Goal: Transaction & Acquisition: Purchase product/service

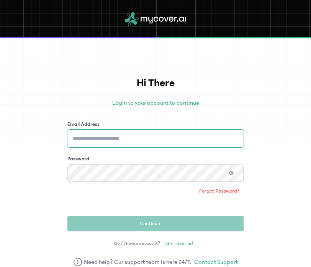
click at [143, 137] on input "Email Address" at bounding box center [155, 138] width 176 height 18
type input "**********"
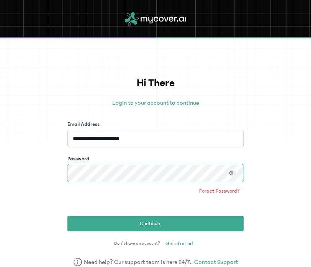
click at [67, 216] on button "Continue" at bounding box center [155, 223] width 176 height 15
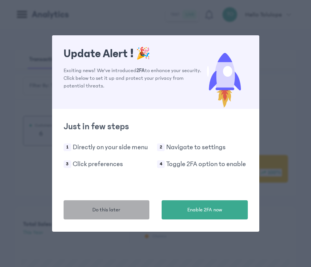
click at [134, 202] on button "Do this later" at bounding box center [107, 209] width 86 height 19
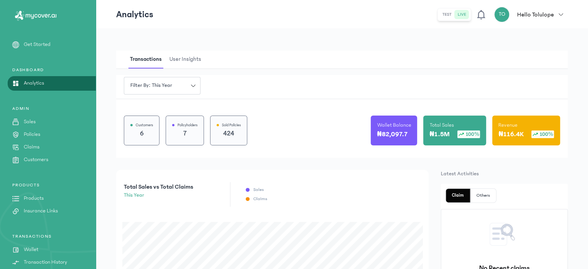
click at [29, 197] on p "Products" at bounding box center [34, 199] width 20 height 8
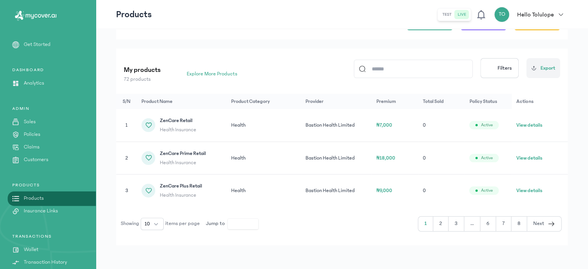
scroll to position [48, 0]
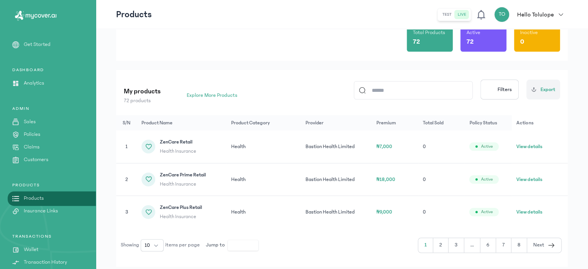
click at [311, 242] on button "2" at bounding box center [440, 245] width 15 height 15
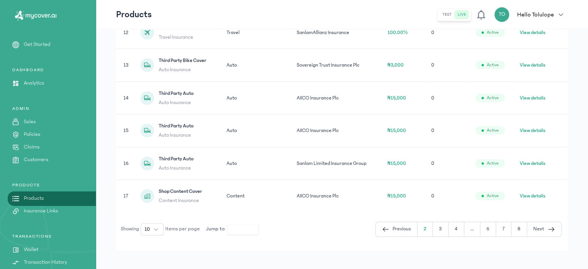
scroll to position [200, 0]
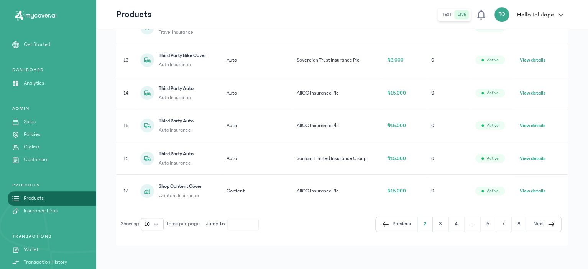
click at [311, 223] on button "Previous" at bounding box center [396, 224] width 42 height 15
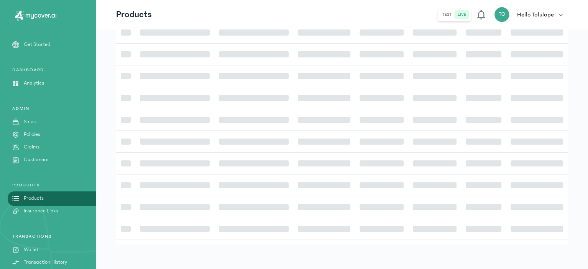
scroll to position [156, 0]
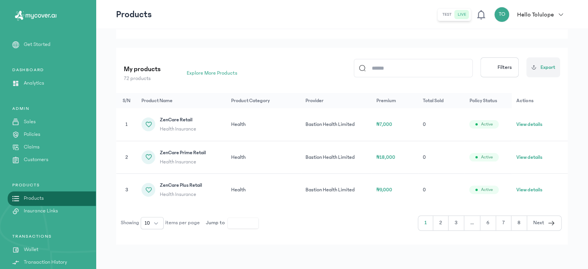
scroll to position [69, 0]
click at [33, 131] on p "Policies" at bounding box center [32, 135] width 16 height 8
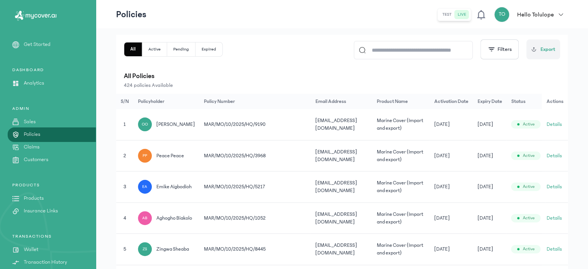
scroll to position [127, 0]
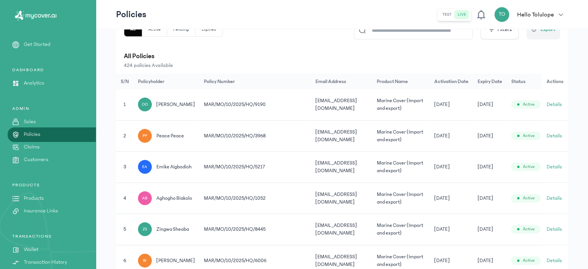
click at [34, 122] on p "Sales" at bounding box center [30, 122] width 12 height 8
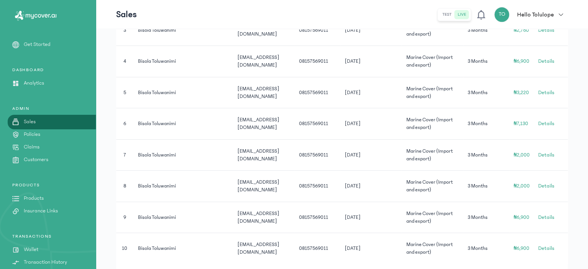
scroll to position [333, 0]
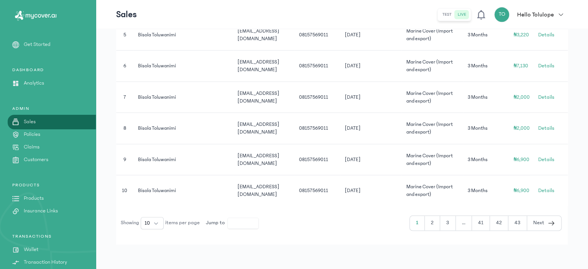
click at [26, 136] on p "Policies" at bounding box center [32, 135] width 16 height 8
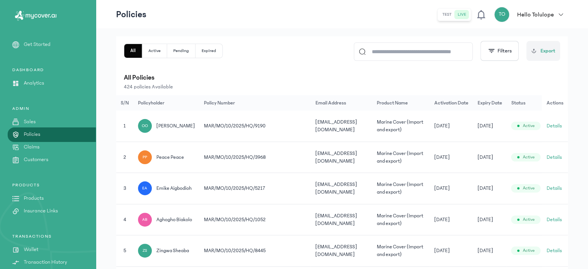
scroll to position [118, 0]
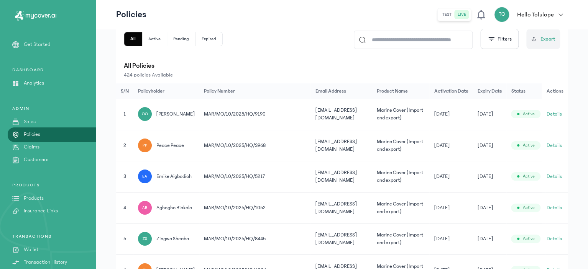
click at [43, 202] on p "Products" at bounding box center [34, 199] width 20 height 8
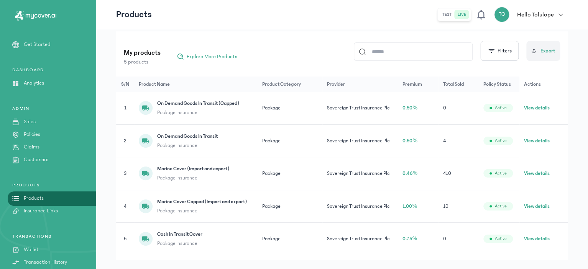
scroll to position [101, 0]
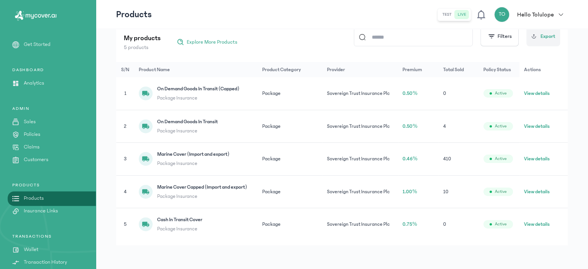
click at [311, 160] on button "View details" at bounding box center [537, 159] width 26 height 8
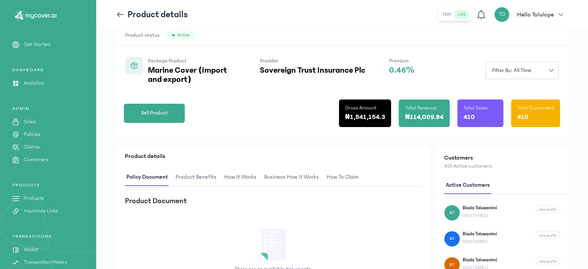
scroll to position [48, 0]
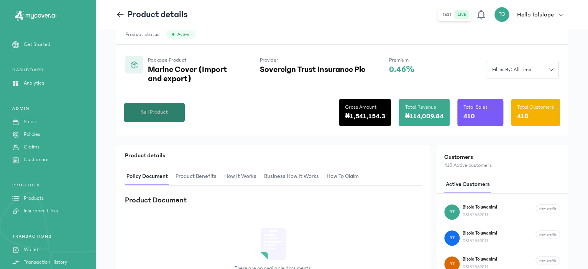
click at [153, 116] on button "Sell Product" at bounding box center [154, 112] width 61 height 19
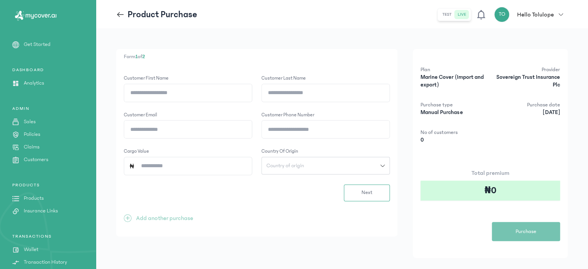
click at [172, 94] on input "Customer First name" at bounding box center [188, 93] width 128 height 18
type input "******"
type input "***"
type input "*"
type input "**********"
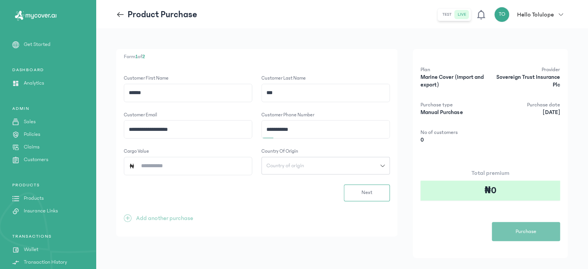
type input "**********"
type input "*********"
click at [292, 168] on button "Country of origin" at bounding box center [325, 166] width 128 height 18
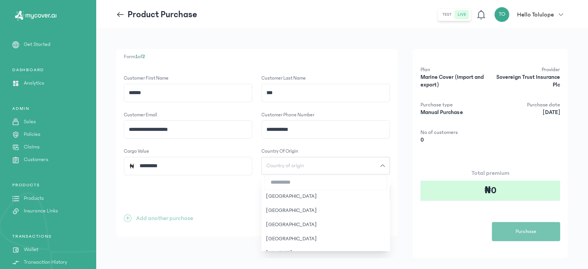
click at [292, 168] on button "Country of origin" at bounding box center [325, 166] width 128 height 18
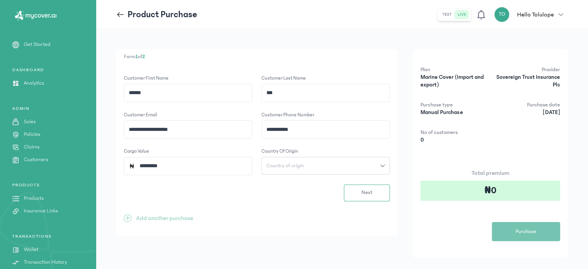
click at [311, 170] on button "Country of origin" at bounding box center [325, 166] width 128 height 18
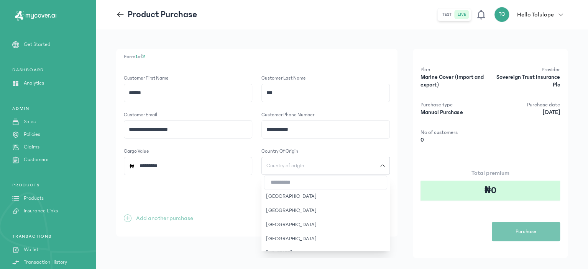
click at [296, 184] on input "search" at bounding box center [325, 183] width 122 height 14
type input "***"
click at [311, 185] on button "Next" at bounding box center [367, 193] width 46 height 17
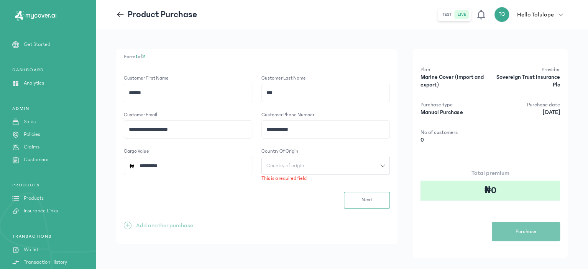
click at [285, 167] on span "Country of origin" at bounding box center [285, 165] width 47 height 5
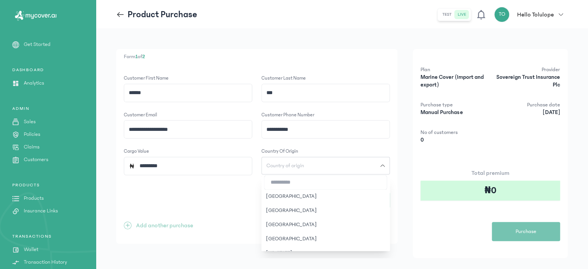
click at [289, 187] on input "search" at bounding box center [325, 183] width 122 height 14
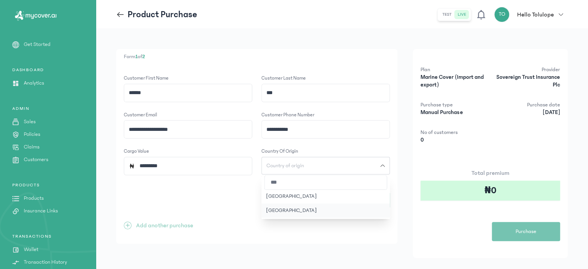
type input "***"
click at [274, 208] on button "[GEOGRAPHIC_DATA]" at bounding box center [325, 211] width 128 height 14
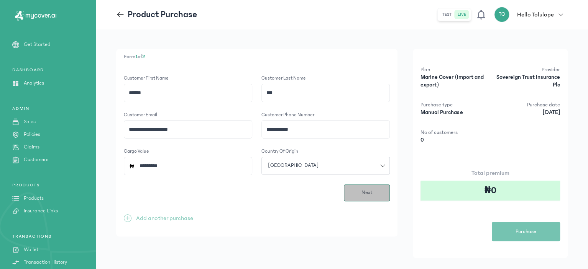
click at [311, 189] on span "Next" at bounding box center [366, 193] width 11 height 8
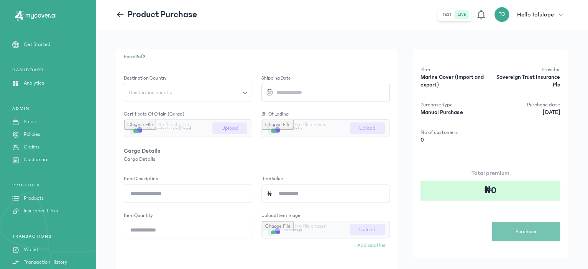
click at [241, 90] on div "Destination country" at bounding box center [183, 92] width 118 height 5
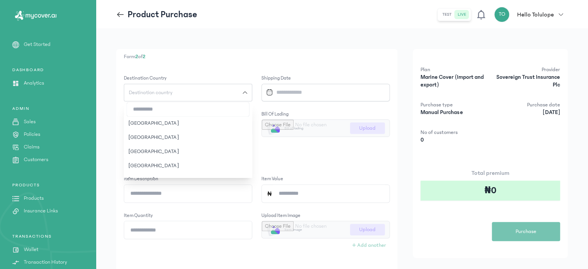
click at [167, 111] on input "search" at bounding box center [188, 110] width 122 height 14
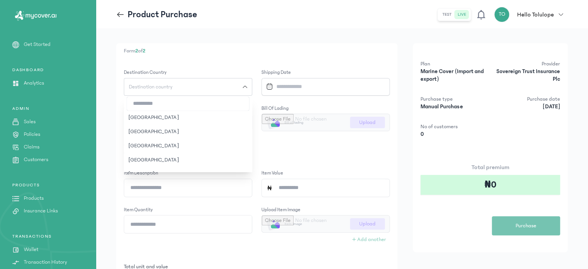
scroll to position [2, 0]
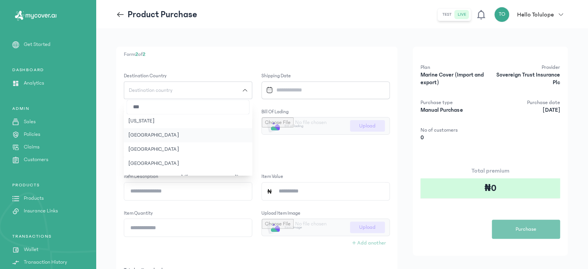
type input "***"
click at [160, 134] on button "[GEOGRAPHIC_DATA]" at bounding box center [188, 135] width 128 height 14
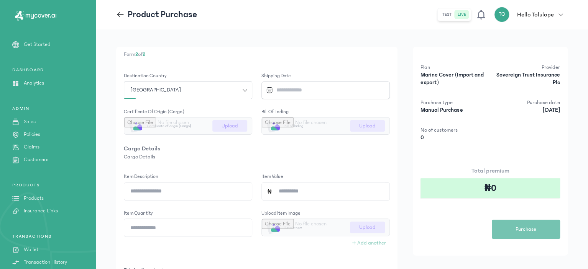
click at [311, 87] on input "Datepicker input" at bounding box center [322, 90] width 118 height 16
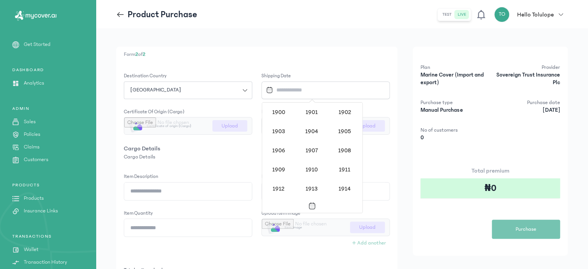
scroll to position [742, 0]
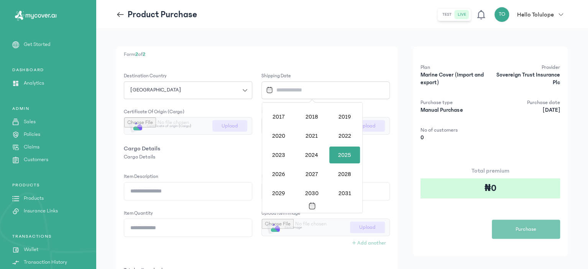
click at [311, 155] on div "2025" at bounding box center [344, 155] width 31 height 17
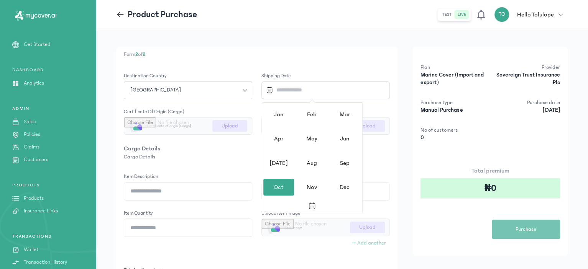
click at [279, 183] on div "Oct" at bounding box center [278, 187] width 31 height 17
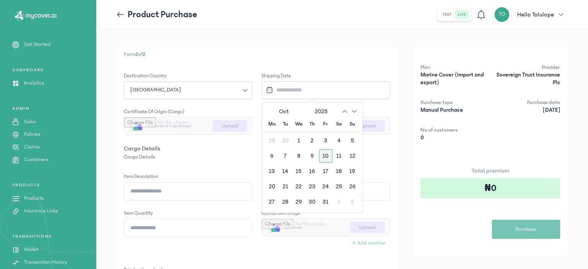
click at [311, 155] on div "10" at bounding box center [325, 155] width 13 height 13
type input "**********"
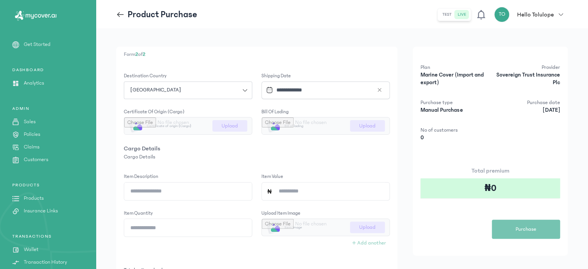
click at [222, 127] on input "file" at bounding box center [188, 126] width 128 height 17
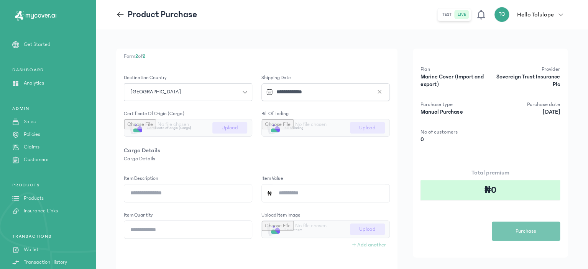
scroll to position [0, 0]
click at [259, 159] on p "Cargo Details" at bounding box center [257, 160] width 266 height 8
click at [119, 11] on icon at bounding box center [120, 14] width 8 height 8
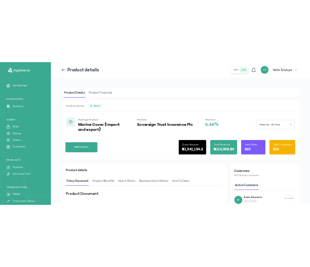
scroll to position [48, 0]
